Goal: Task Accomplishment & Management: Manage account settings

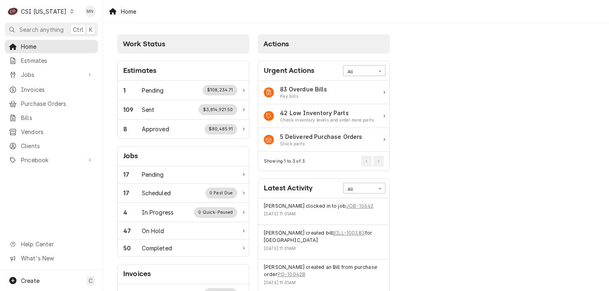
click at [57, 10] on div "CSI Kentucky" at bounding box center [43, 11] width 45 height 8
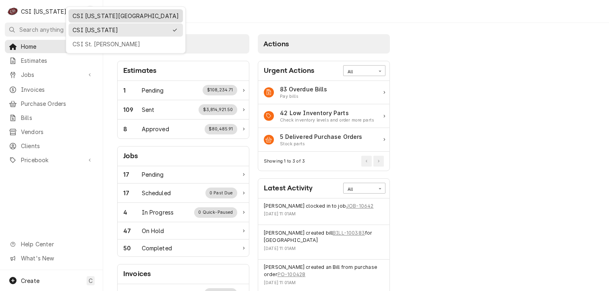
click at [76, 14] on div "CSI [US_STATE][GEOGRAPHIC_DATA]" at bounding box center [125, 16] width 106 height 8
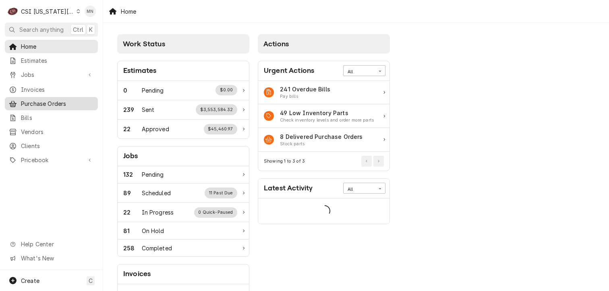
click at [43, 99] on span "Purchase Orders" at bounding box center [57, 103] width 73 height 8
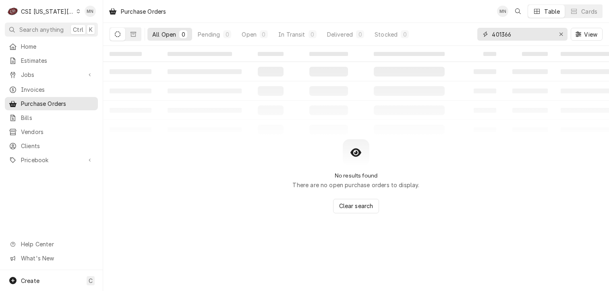
drag, startPoint x: 522, startPoint y: 35, endPoint x: 462, endPoint y: 32, distance: 60.1
click at [462, 32] on div "All Open 0 Pending 0 Open 0 In Transit 0 Delivered 0 Stocked 0 401366 View" at bounding box center [355, 34] width 493 height 23
type input "301667"
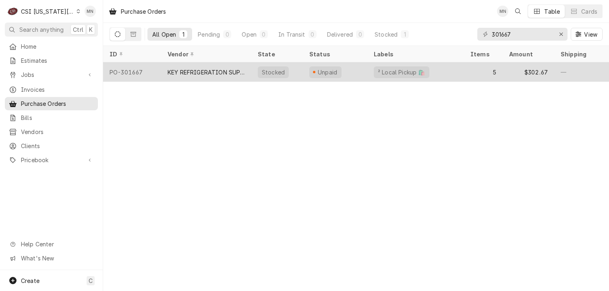
click at [209, 73] on div "KEY REFRIGERATION SUPPLY" at bounding box center [205, 72] width 77 height 8
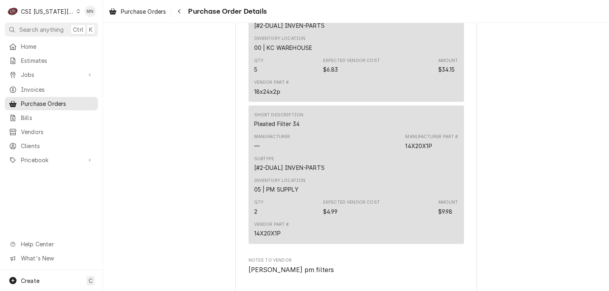
scroll to position [1246, 0]
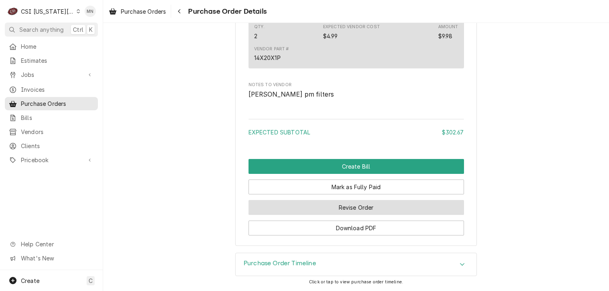
click at [347, 204] on button "Revise Order" at bounding box center [355, 207] width 215 height 15
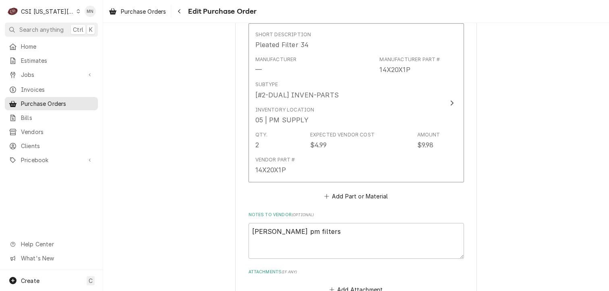
scroll to position [1127, 0]
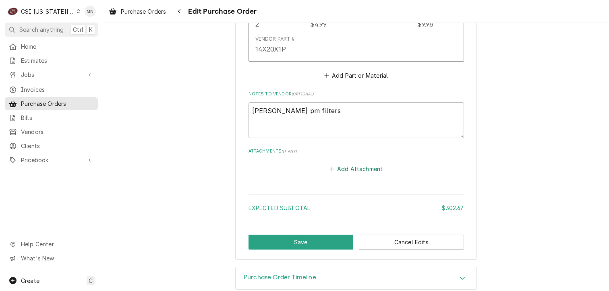
click at [348, 167] on button "Add Attachment" at bounding box center [356, 168] width 56 height 11
type textarea "x"
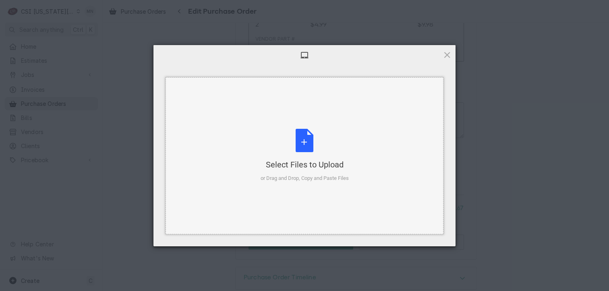
click at [311, 144] on div "Select Files to Upload or Drag and Drop, Copy and Paste Files" at bounding box center [304, 156] width 88 height 54
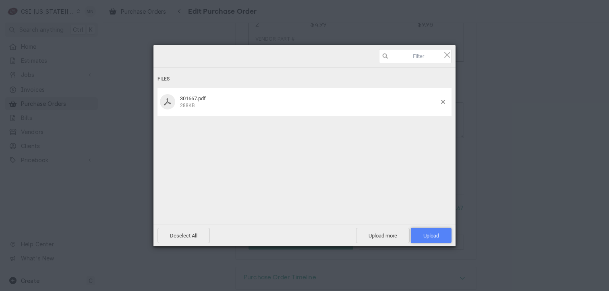
click at [434, 232] on span "Upload 1" at bounding box center [431, 235] width 41 height 15
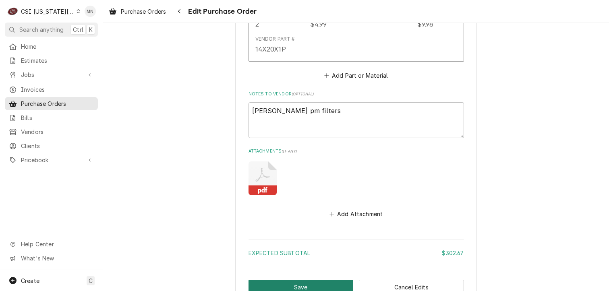
click at [323, 282] on button "Save" at bounding box center [300, 287] width 105 height 15
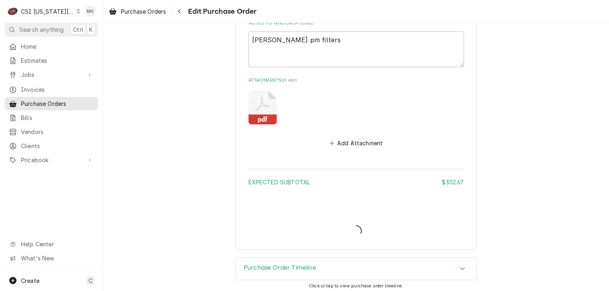
scroll to position [1199, 0]
type textarea "x"
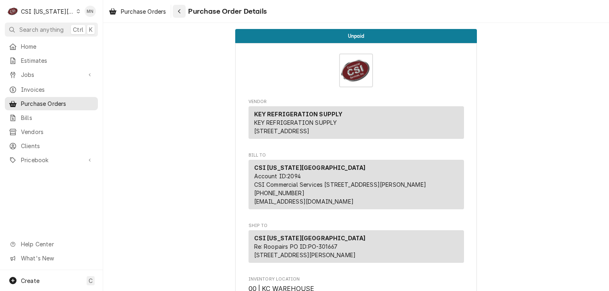
click at [178, 14] on div "Navigate back" at bounding box center [179, 11] width 8 height 8
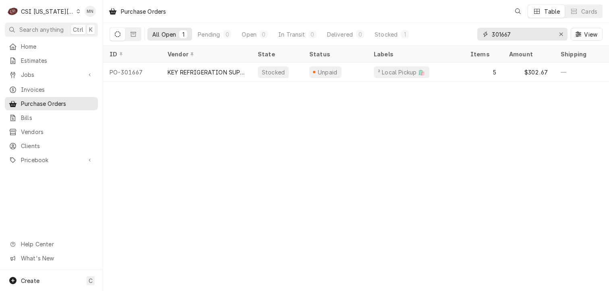
drag, startPoint x: 518, startPoint y: 34, endPoint x: 448, endPoint y: 36, distance: 70.5
click at [453, 35] on div "All Open 1 Pending 0 Open 0 In Transit 0 Delivered 0 Stocked 1 301667 View" at bounding box center [355, 34] width 493 height 23
type input "301665"
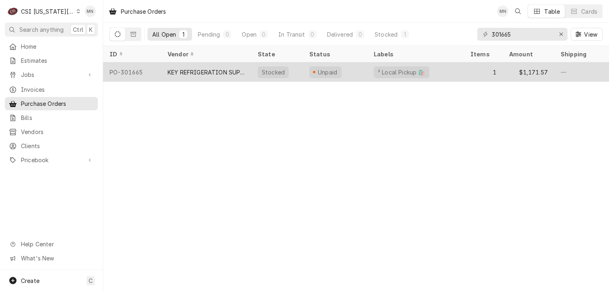
click at [214, 73] on div "KEY REFRIGERATION SUPPLY" at bounding box center [205, 72] width 77 height 8
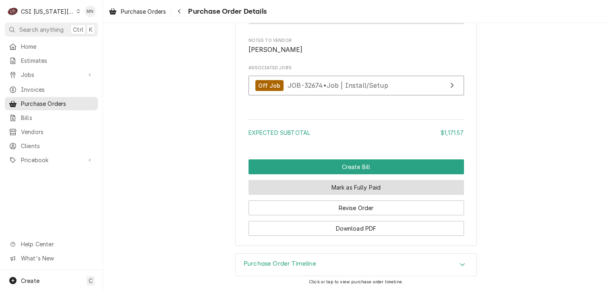
scroll to position [766, 0]
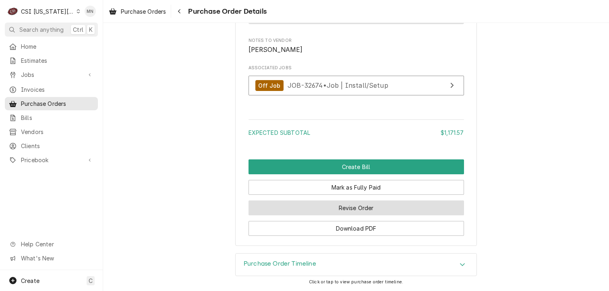
click at [364, 210] on button "Revise Order" at bounding box center [355, 207] width 215 height 15
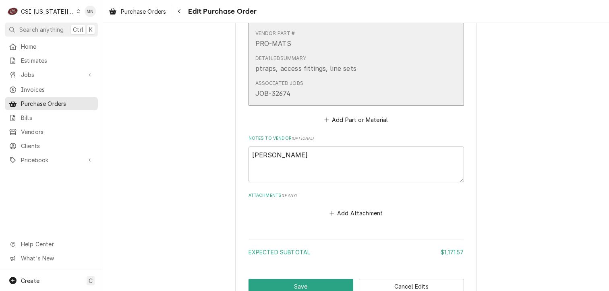
scroll to position [536, 0]
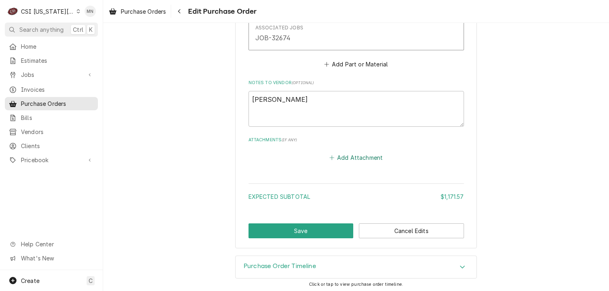
click at [353, 153] on button "Add Attachment" at bounding box center [356, 157] width 56 height 11
type textarea "x"
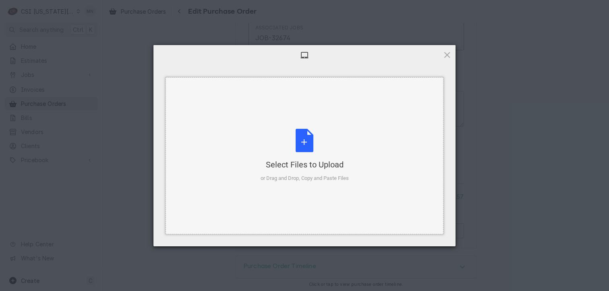
click at [309, 157] on div "Select Files to Upload or Drag and Drop, Copy and Paste Files" at bounding box center [304, 156] width 88 height 54
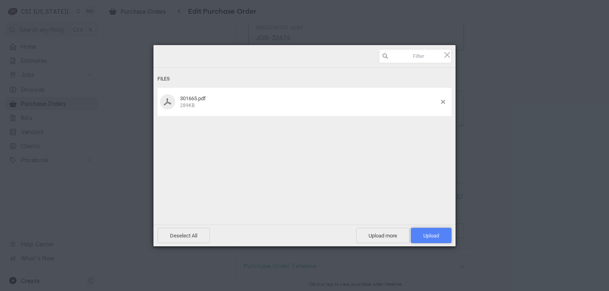
click at [440, 231] on span "Upload 1" at bounding box center [431, 235] width 41 height 15
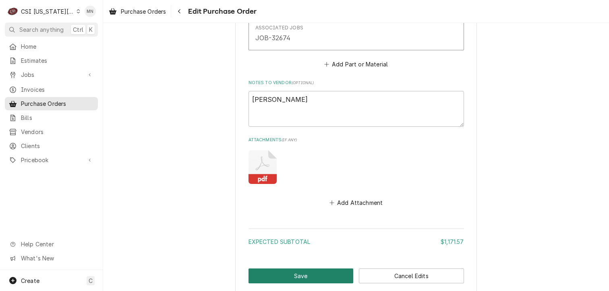
click at [313, 272] on button "Save" at bounding box center [300, 275] width 105 height 15
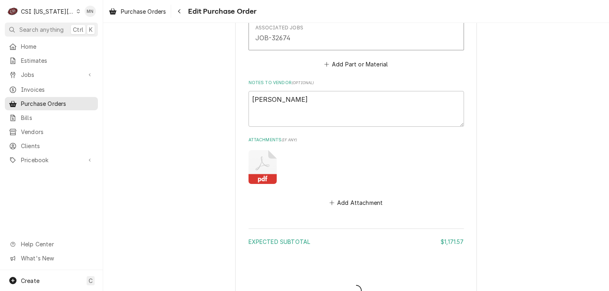
type textarea "x"
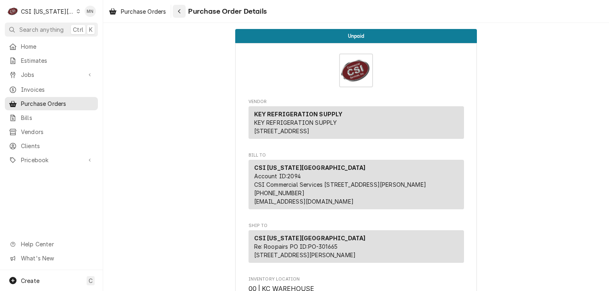
click at [186, 14] on button "Navigate back" at bounding box center [179, 11] width 13 height 13
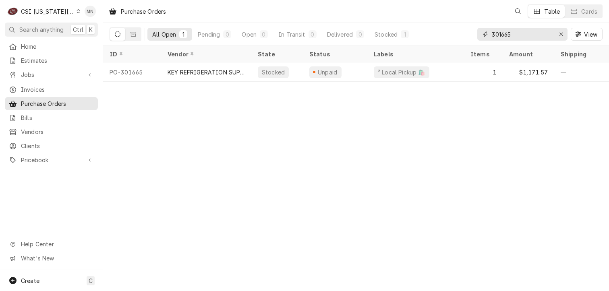
drag, startPoint x: 512, startPoint y: 35, endPoint x: 438, endPoint y: 33, distance: 74.5
click at [446, 33] on div "All Open 1 Pending 0 Open 0 In Transit 0 Delivered 0 Stocked 1 301665 View" at bounding box center [355, 34] width 493 height 23
type input "301672"
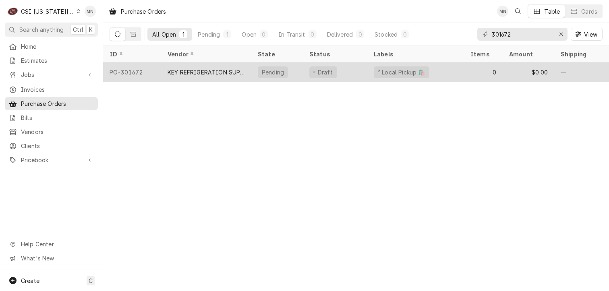
click at [204, 71] on div "KEY REFRIGERATION SUPPLY" at bounding box center [205, 72] width 77 height 8
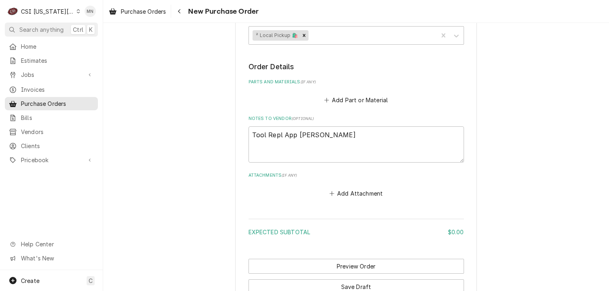
scroll to position [336, 0]
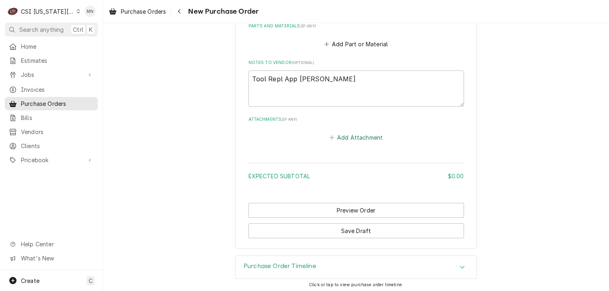
click at [357, 136] on button "Add Attachment" at bounding box center [356, 137] width 56 height 11
type textarea "x"
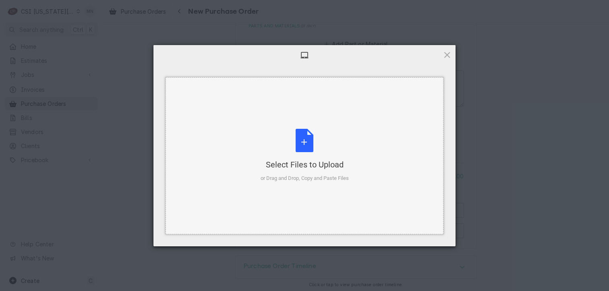
click at [312, 146] on div "Select Files to Upload or Drag and Drop, Copy and Paste Files" at bounding box center [304, 156] width 88 height 54
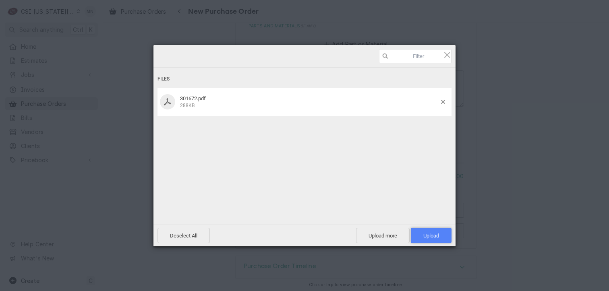
click at [438, 235] on span "Upload 1" at bounding box center [431, 236] width 16 height 6
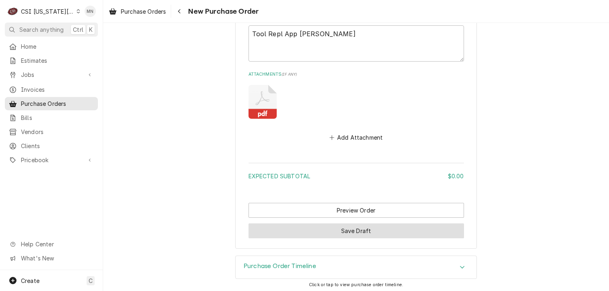
click at [345, 229] on button "Save Draft" at bounding box center [355, 230] width 215 height 15
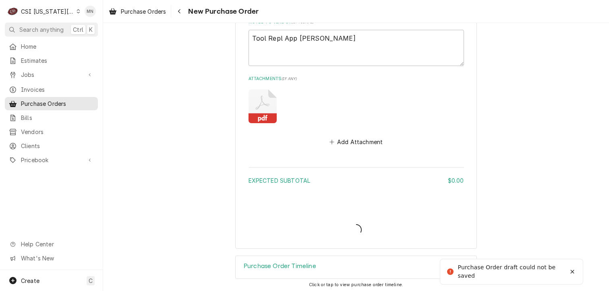
type textarea "x"
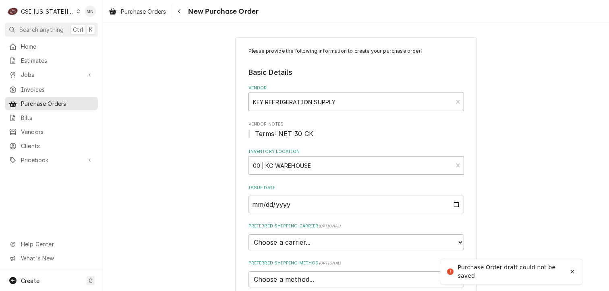
scroll to position [0, 0]
click at [177, 12] on div "Navigate back" at bounding box center [179, 11] width 8 height 8
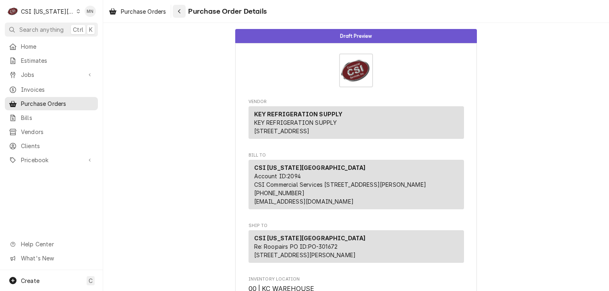
click at [180, 12] on icon "Navigate back" at bounding box center [179, 11] width 2 height 4
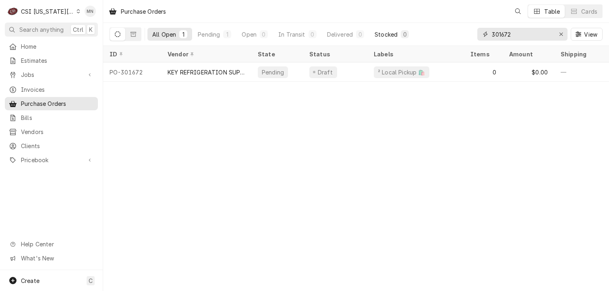
drag, startPoint x: 518, startPoint y: 35, endPoint x: 411, endPoint y: 33, distance: 107.1
click at [413, 33] on div "All Open 1 Pending 1 Open 0 In Transit 0 Delivered 0 Stocked 0 301672 View" at bounding box center [355, 34] width 493 height 23
type input "301634"
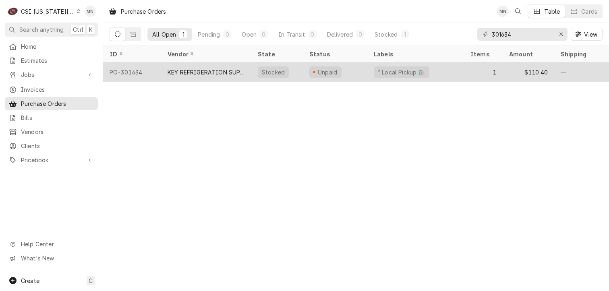
click at [233, 73] on div "KEY REFRIGERATION SUPPLY" at bounding box center [205, 72] width 77 height 8
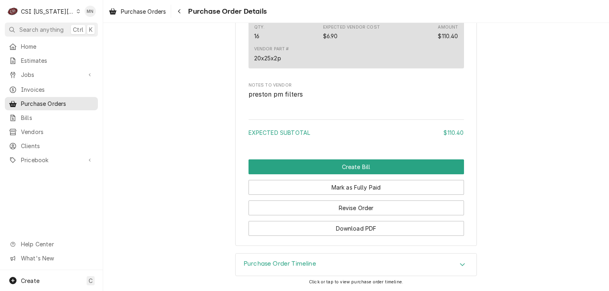
scroll to position [700, 0]
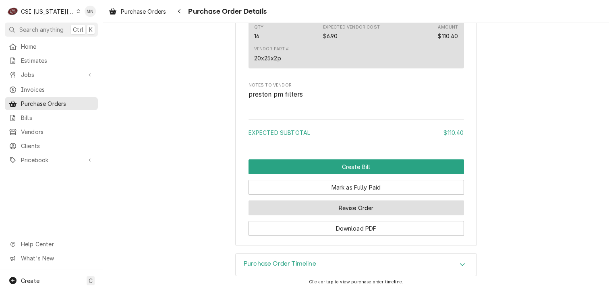
click at [382, 208] on button "Revise Order" at bounding box center [355, 207] width 215 height 15
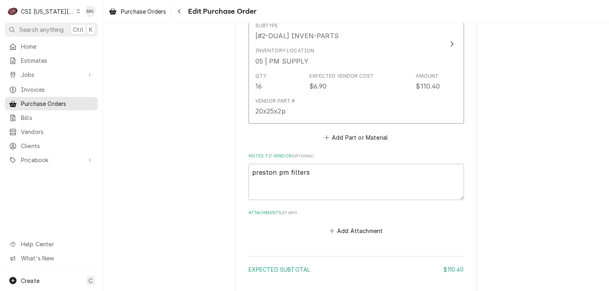
scroll to position [511, 0]
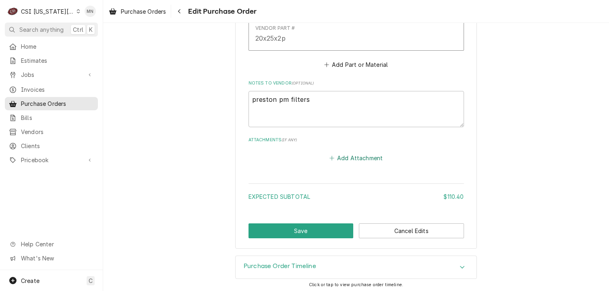
click at [357, 158] on button "Add Attachment" at bounding box center [356, 157] width 56 height 11
type textarea "x"
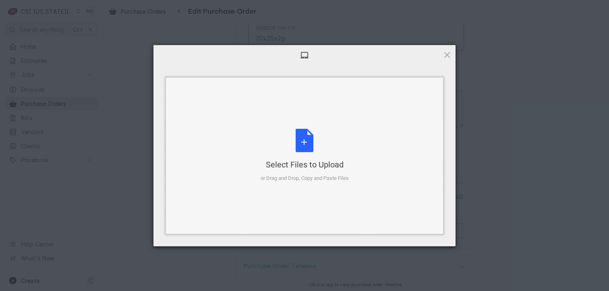
click at [307, 150] on div "Select Files to Upload or Drag and Drop, Copy and Paste Files" at bounding box center [304, 156] width 88 height 54
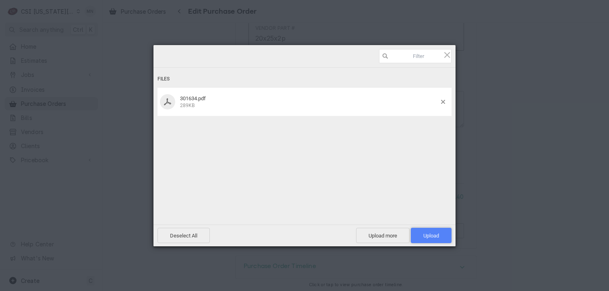
click at [431, 236] on span "Upload 1" at bounding box center [431, 236] width 16 height 6
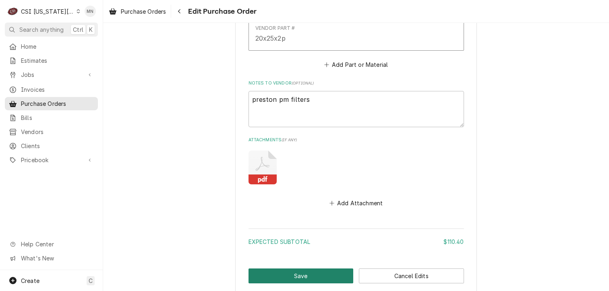
click at [306, 274] on button "Save" at bounding box center [300, 275] width 105 height 15
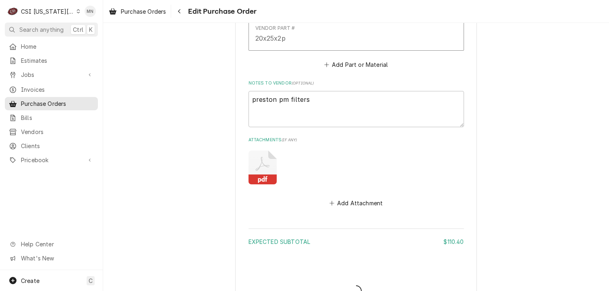
type textarea "x"
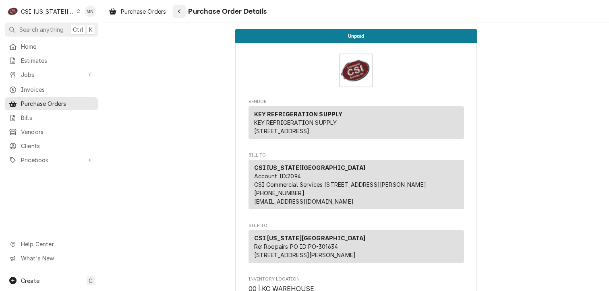
click at [181, 12] on icon "Navigate back" at bounding box center [179, 11] width 4 height 6
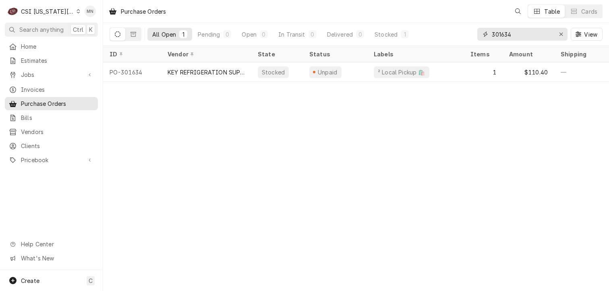
drag, startPoint x: 530, startPoint y: 37, endPoint x: 456, endPoint y: 32, distance: 74.6
click at [471, 33] on div "All Open 1 Pending 0 Open 0 In Transit 0 Delivered 0 Stocked 1 301634 View" at bounding box center [355, 34] width 493 height 23
type input "301675"
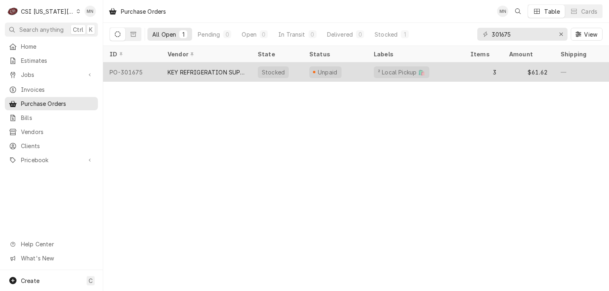
click at [219, 72] on div "KEY REFRIGERATION SUPPLY" at bounding box center [205, 72] width 77 height 8
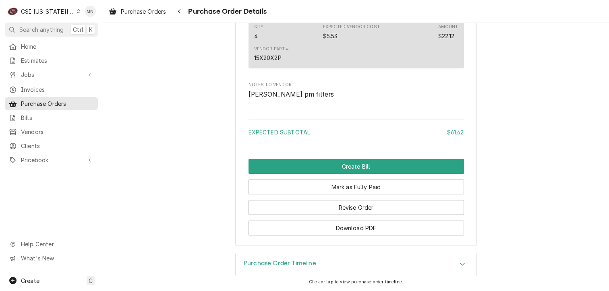
scroll to position [984, 0]
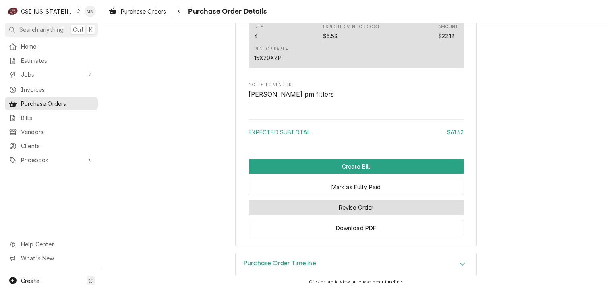
click at [359, 211] on button "Revise Order" at bounding box center [355, 207] width 215 height 15
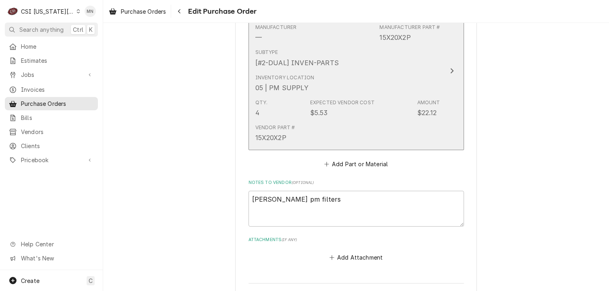
scroll to position [837, 0]
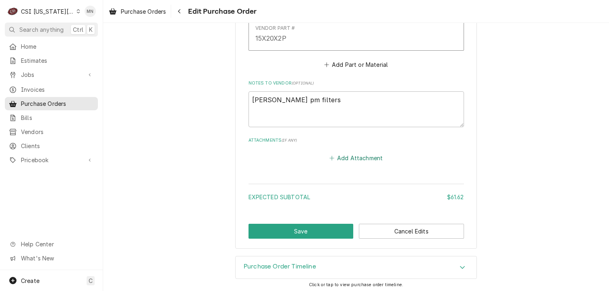
click at [359, 154] on button "Add Attachment" at bounding box center [356, 158] width 56 height 11
type textarea "x"
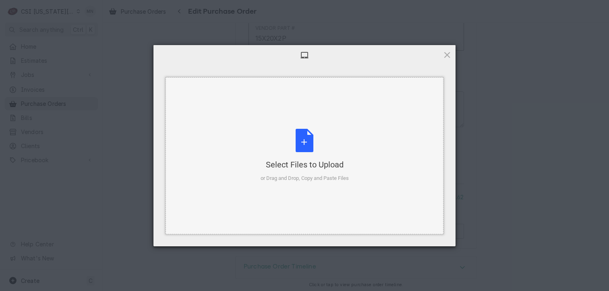
click at [320, 141] on div "Select Files to Upload or Drag and Drop, Copy and Paste Files" at bounding box center [304, 156] width 88 height 54
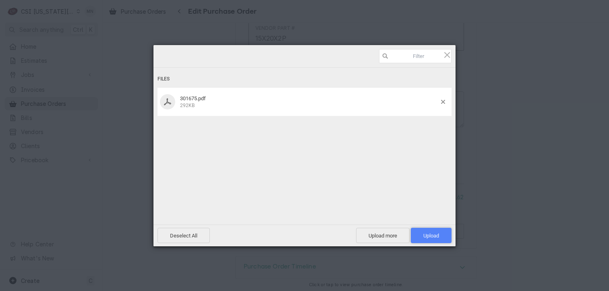
click at [436, 233] on span "Upload 1" at bounding box center [431, 236] width 16 height 6
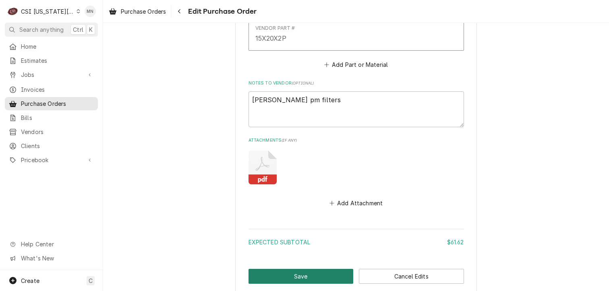
click at [304, 272] on button "Save" at bounding box center [300, 276] width 105 height 15
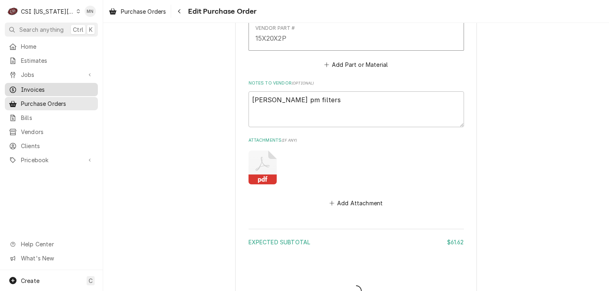
type textarea "x"
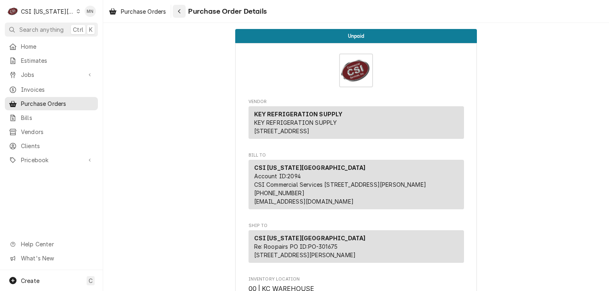
click at [179, 8] on icon "Navigate back" at bounding box center [179, 11] width 4 height 6
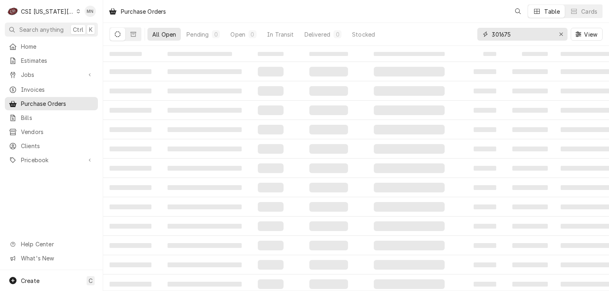
click at [525, 35] on input "301675" at bounding box center [521, 34] width 60 height 13
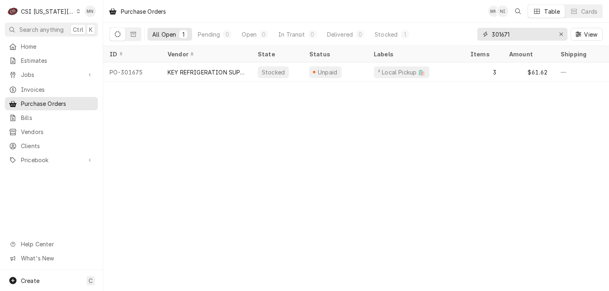
type input "301671"
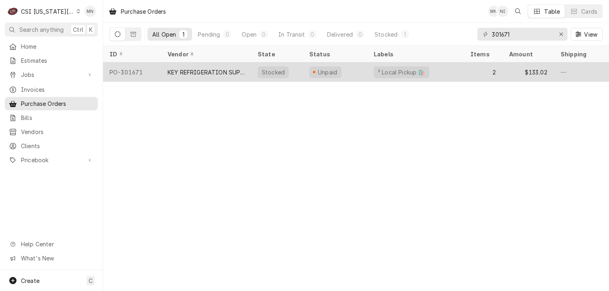
click at [214, 69] on div "KEY REFRIGERATION SUPPLY" at bounding box center [205, 72] width 77 height 8
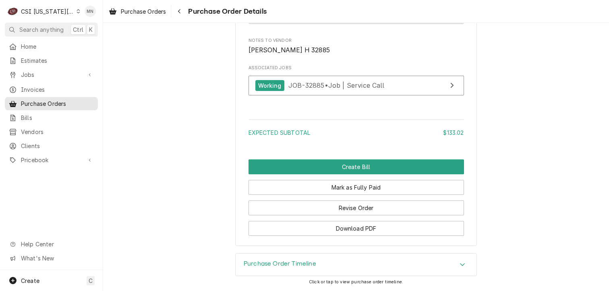
scroll to position [939, 0]
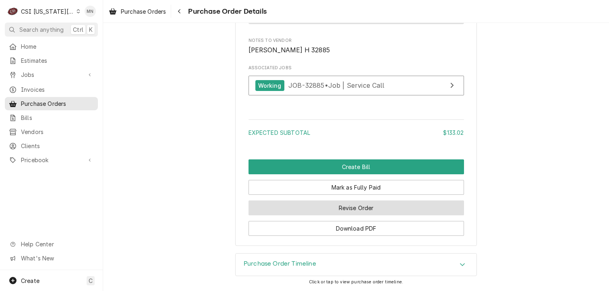
click at [327, 206] on button "Revise Order" at bounding box center [355, 207] width 215 height 15
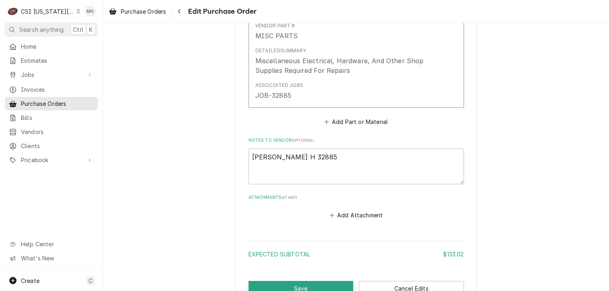
scroll to position [733, 0]
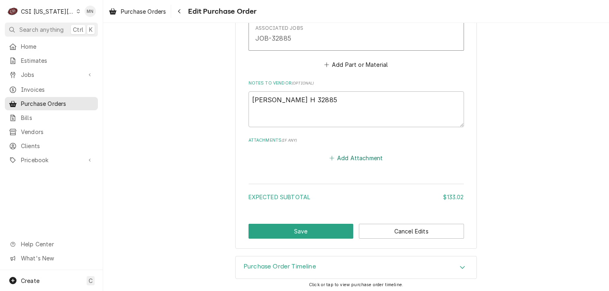
click at [363, 159] on button "Add Attachment" at bounding box center [356, 158] width 56 height 11
type textarea "x"
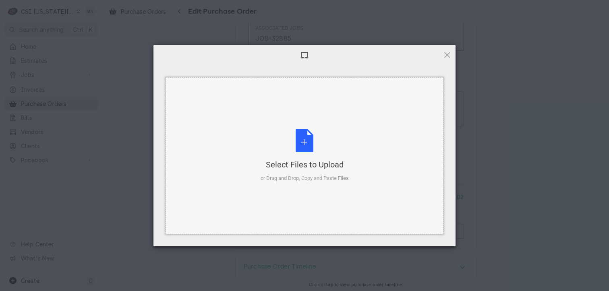
click at [302, 151] on div "Select Files to Upload or Drag and Drop, Copy and Paste Files" at bounding box center [304, 156] width 88 height 54
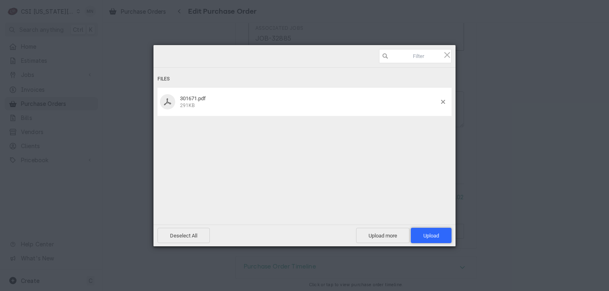
click at [431, 233] on span "Upload 1" at bounding box center [431, 236] width 16 height 6
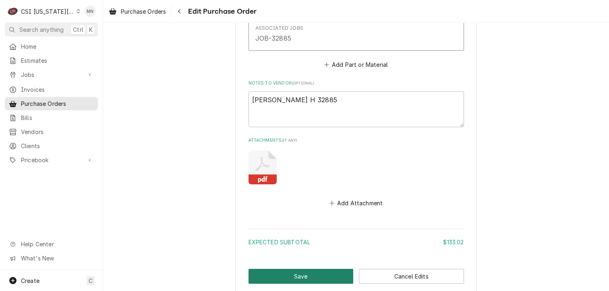
click at [317, 277] on button "Save" at bounding box center [300, 276] width 105 height 15
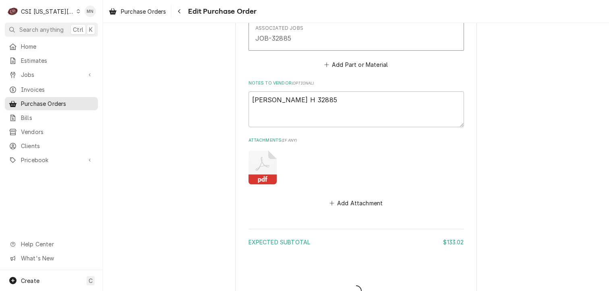
type textarea "x"
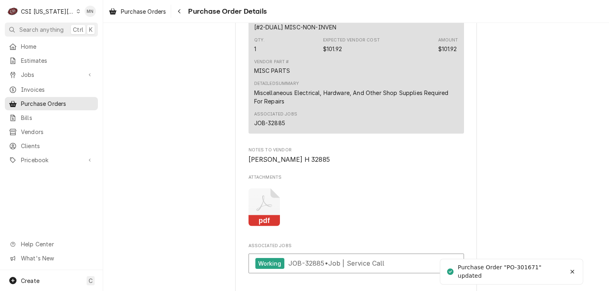
scroll to position [1006, 0]
